Goal: Find specific page/section: Find specific page/section

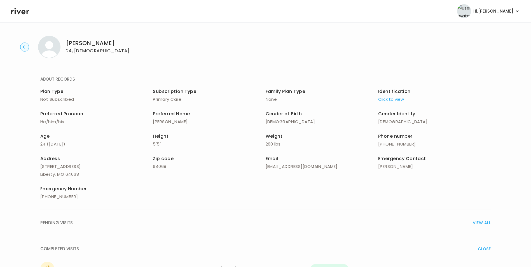
click at [21, 47] on circle "button" at bounding box center [24, 47] width 9 height 9
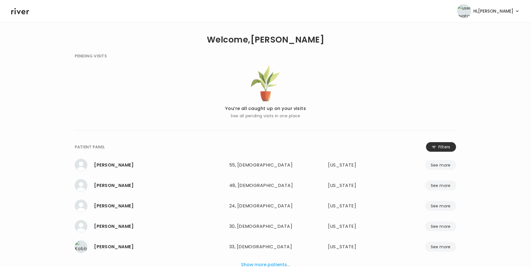
click at [442, 146] on button "Filters" at bounding box center [441, 147] width 31 height 10
click at [258, 152] on input "name" at bounding box center [249, 148] width 178 height 12
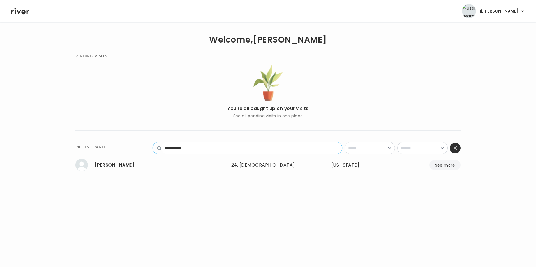
type input "**********"
drag, startPoint x: 223, startPoint y: 148, endPoint x: 138, endPoint y: 152, distance: 85.3
click at [138, 152] on div "**********" at bounding box center [267, 157] width 385 height 31
type input "*****"
click at [435, 163] on button "See more" at bounding box center [444, 165] width 31 height 10
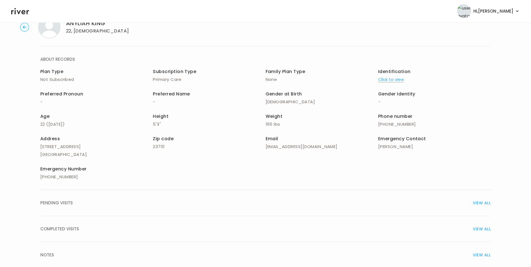
scroll to position [40, 0]
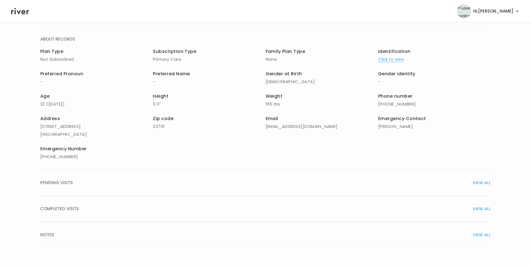
click at [485, 210] on span "VIEW ALL" at bounding box center [482, 209] width 18 height 8
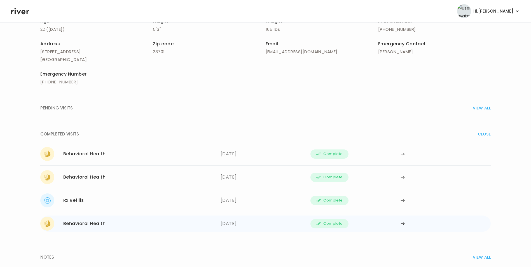
scroll to position [124, 0]
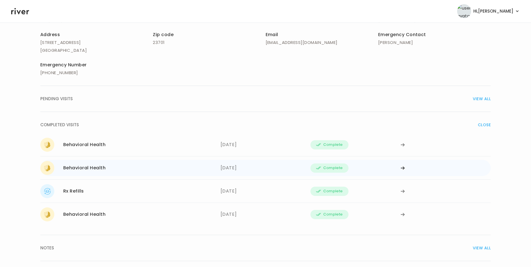
click at [402, 147] on icon at bounding box center [403, 144] width 4 height 3
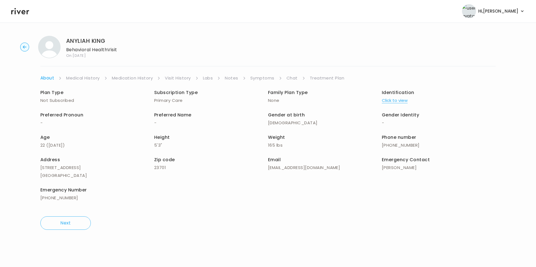
click at [317, 78] on link "Treatment Plan" at bounding box center [327, 78] width 35 height 8
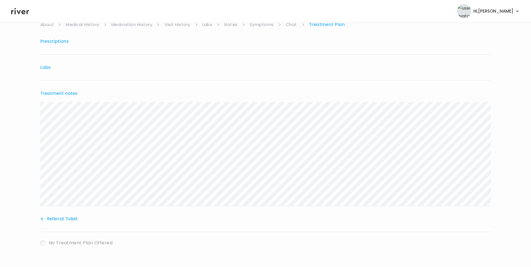
scroll to position [58, 0]
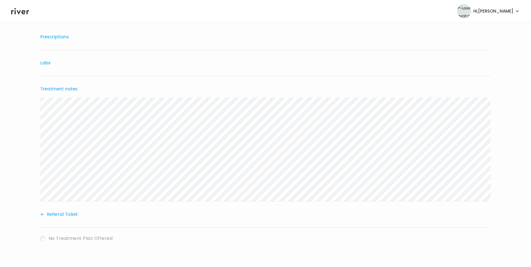
click at [20, 11] on icon at bounding box center [20, 11] width 18 height 8
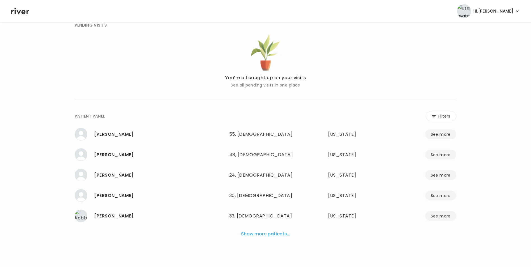
scroll to position [31, 0]
click at [436, 116] on icon at bounding box center [434, 116] width 4 height 5
click at [310, 119] on input "name" at bounding box center [249, 117] width 178 height 12
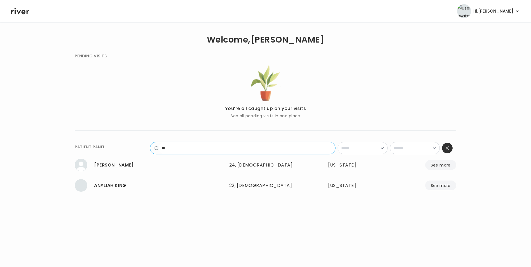
scroll to position [0, 0]
type input "**"
click at [450, 183] on button "See more" at bounding box center [444, 186] width 31 height 10
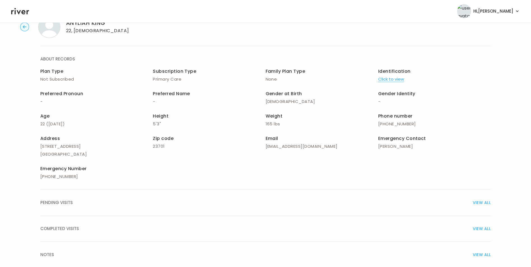
scroll to position [40, 0]
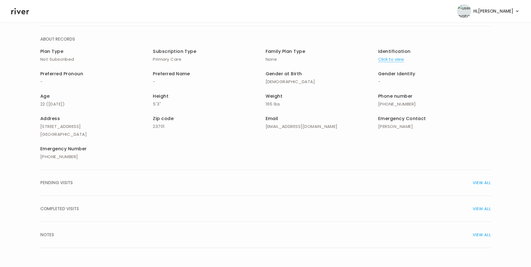
click at [487, 206] on span "VIEW ALL" at bounding box center [482, 209] width 18 height 8
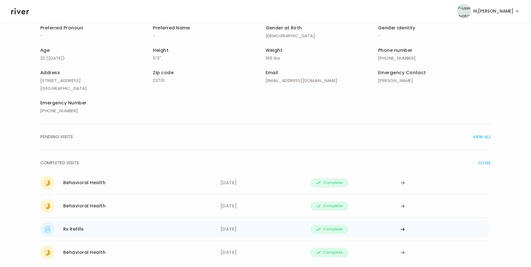
scroll to position [96, 0]
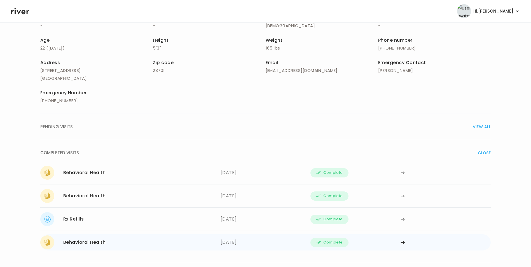
click at [403, 175] on icon at bounding box center [403, 172] width 4 height 3
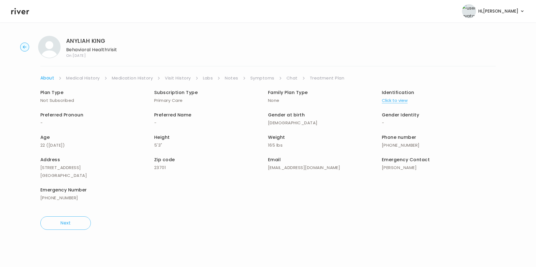
click at [316, 78] on link "Treatment Plan" at bounding box center [327, 78] width 35 height 8
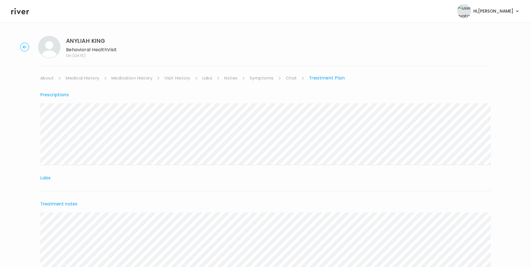
click at [16, 11] on icon at bounding box center [20, 11] width 18 height 8
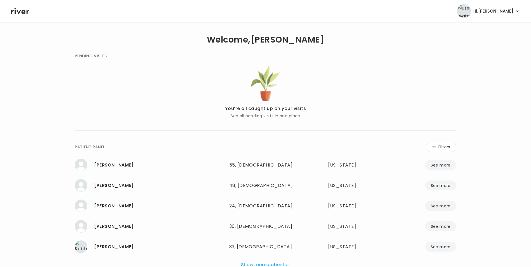
click at [430, 145] on button "Filters" at bounding box center [441, 147] width 31 height 10
click at [291, 147] on input "name" at bounding box center [249, 148] width 178 height 12
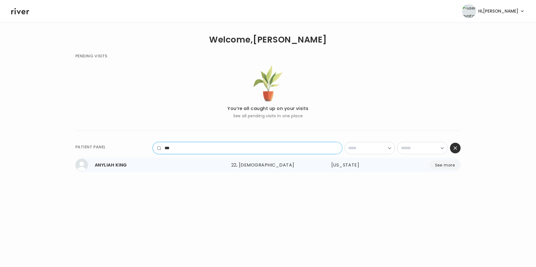
type input "***"
click at [440, 169] on button "See more" at bounding box center [444, 165] width 31 height 10
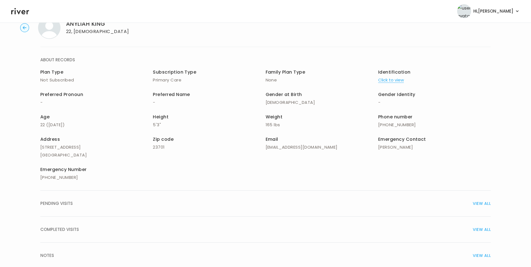
scroll to position [28, 0]
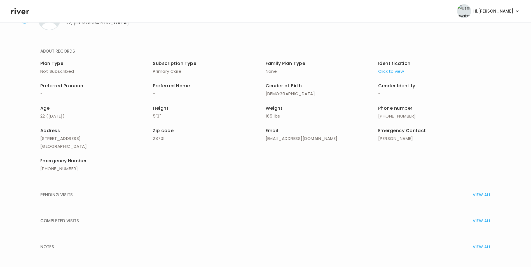
click at [477, 219] on span "VIEW ALL" at bounding box center [482, 221] width 18 height 8
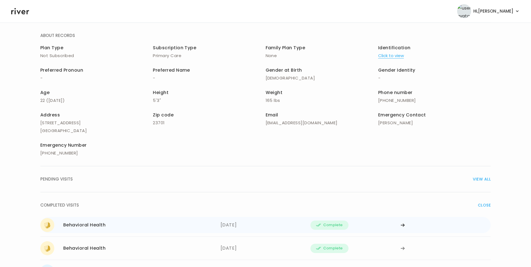
scroll to position [56, 0]
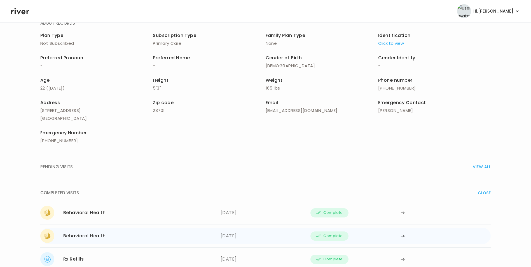
click at [401, 215] on icon at bounding box center [403, 213] width 4 height 4
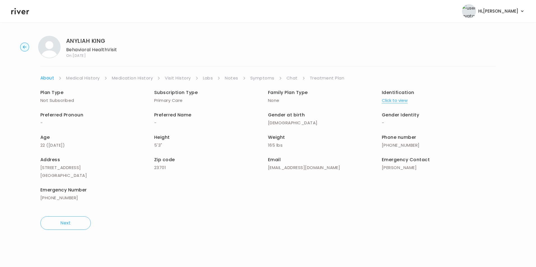
click at [325, 78] on link "Treatment Plan" at bounding box center [327, 78] width 35 height 8
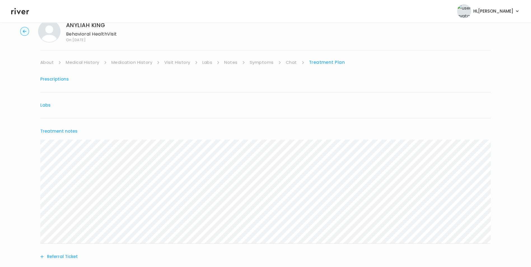
scroll to position [28, 0]
